Goal: Check status

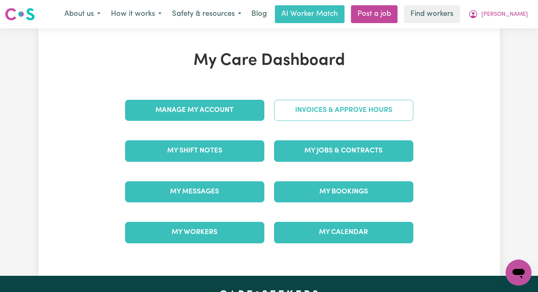
click at [333, 106] on link "Invoices & Approve Hours" at bounding box center [343, 110] width 139 height 21
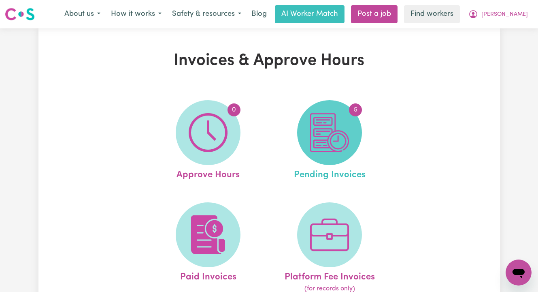
click at [331, 141] on img at bounding box center [329, 132] width 39 height 39
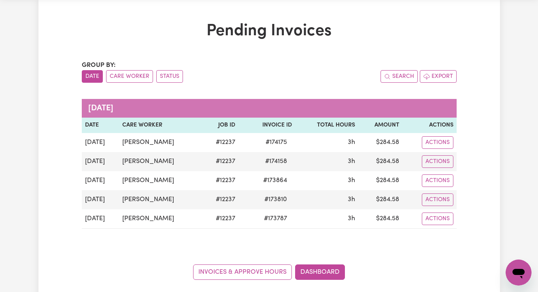
scroll to position [32, 0]
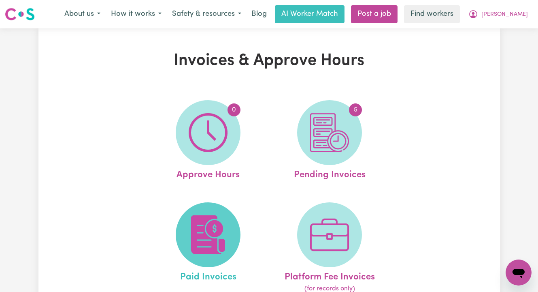
click at [207, 236] on img at bounding box center [208, 234] width 39 height 39
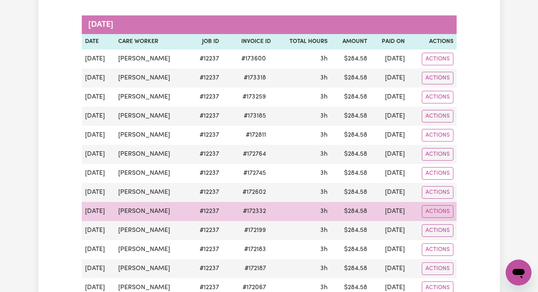
scroll to position [112, 0]
